Goal: Find contact information: Find contact information

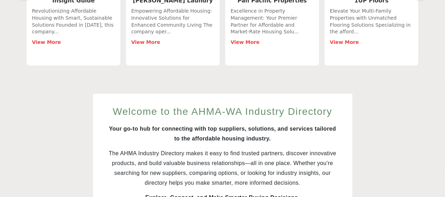
scroll to position [479, 0]
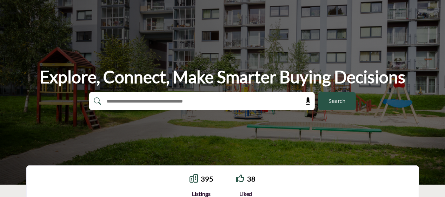
scroll to position [15, 0]
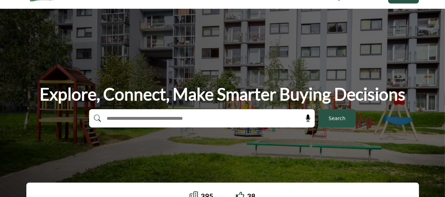
click at [238, 113] on input "text" at bounding box center [186, 118] width 167 height 11
type input "*"
click at [341, 116] on span "Search" at bounding box center [337, 118] width 17 height 7
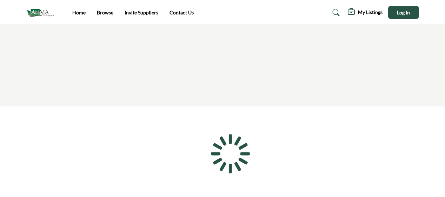
click at [0, 0] on div at bounding box center [0, 0] width 0 height 0
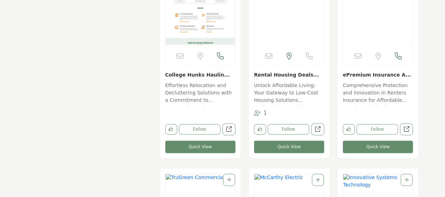
scroll to position [2386, 0]
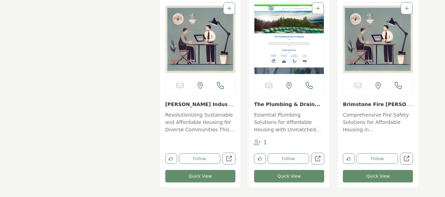
click at [276, 105] on link "The Plumbing & Drain..." at bounding box center [287, 104] width 66 height 6
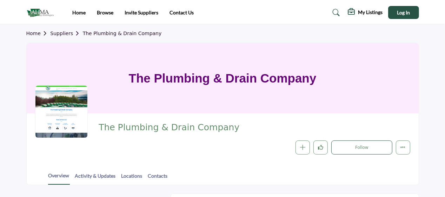
drag, startPoint x: 434, startPoint y: 75, endPoint x: 443, endPoint y: 67, distance: 12.4
click at [434, 75] on section "Home Suppliers The Plumbing & Drain Company The Plumbing & Drain Company The Pl…" at bounding box center [222, 104] width 445 height 161
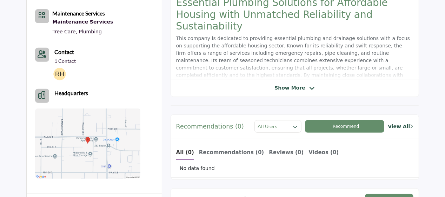
scroll to position [223, 0]
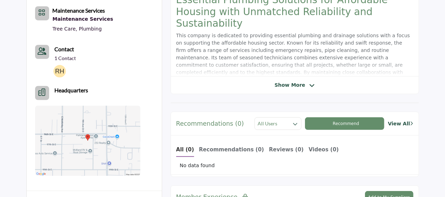
click at [61, 51] on b "Contact" at bounding box center [65, 49] width 20 height 7
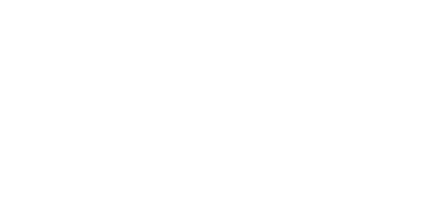
click at [0, 33] on html "Home Browse Invite Suppliers Contact Us" at bounding box center [0, 16] width 0 height 33
